Goal: Information Seeking & Learning: Learn about a topic

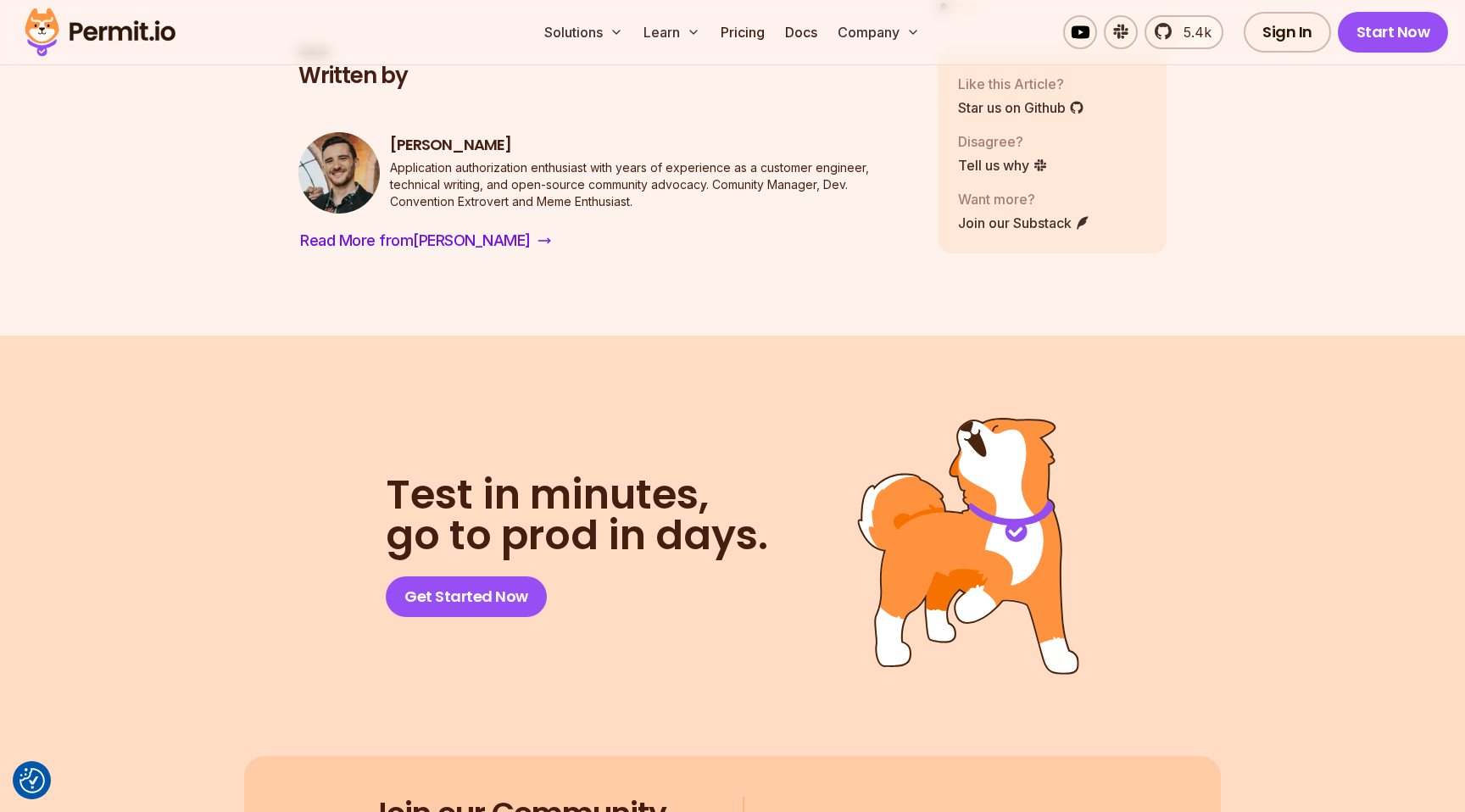
scroll to position [3940, 0]
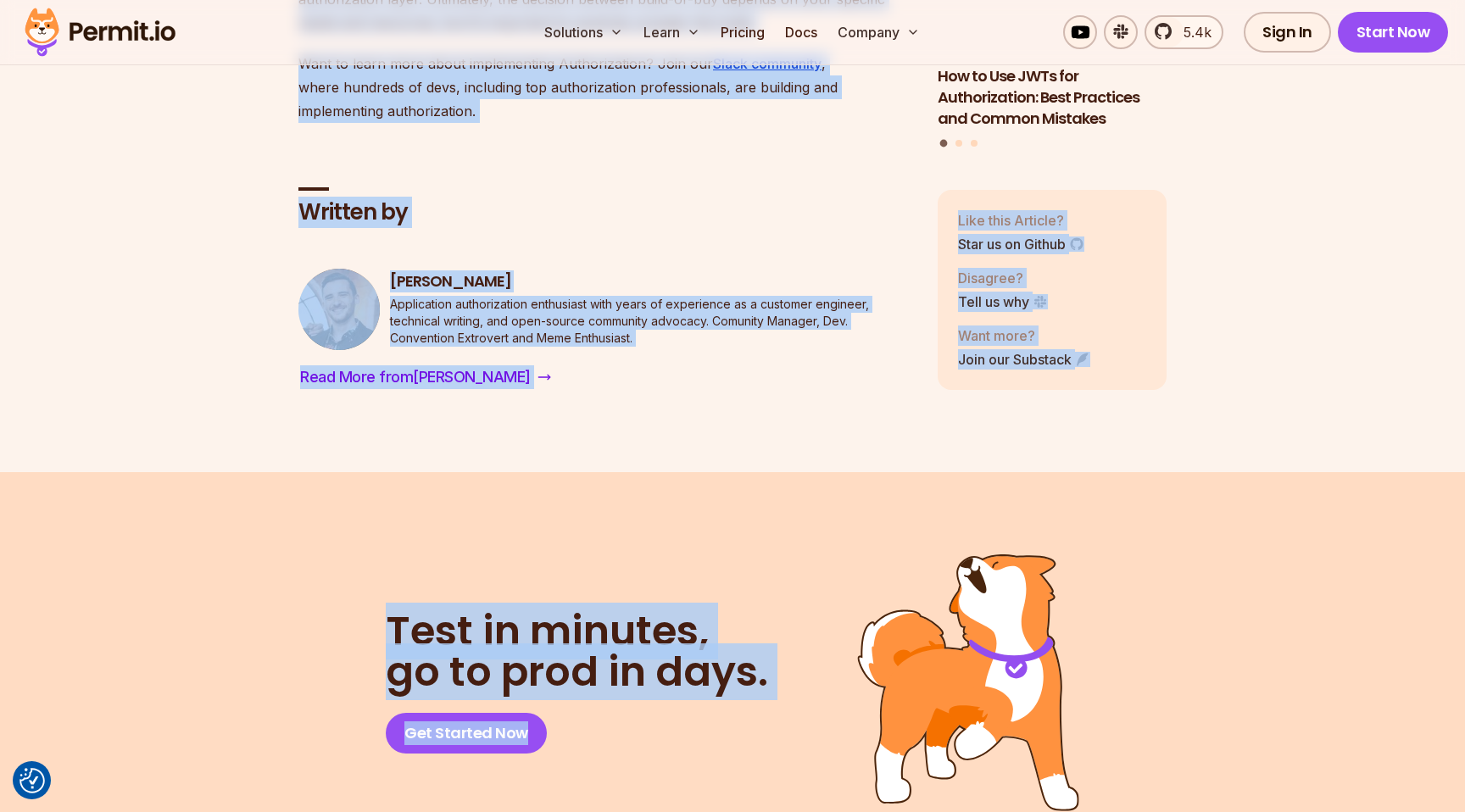
scroll to position [3888, 0]
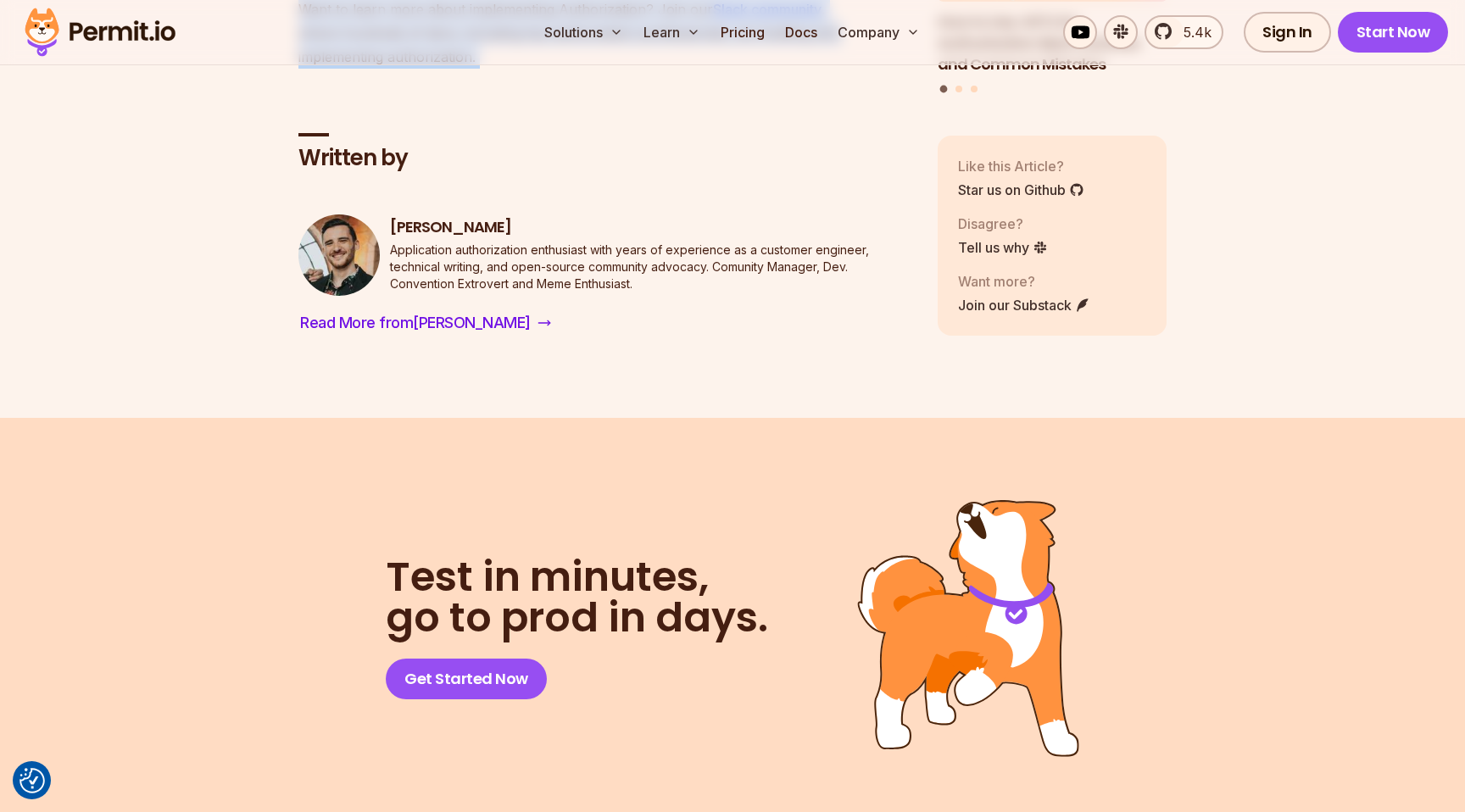
drag, startPoint x: 279, startPoint y: 221, endPoint x: 535, endPoint y: 122, distance: 274.5
copy article "Should You Roll Your Own RBAC Authorization? Having an authorization layer is a…"
